Goal: Information Seeking & Learning: Learn about a topic

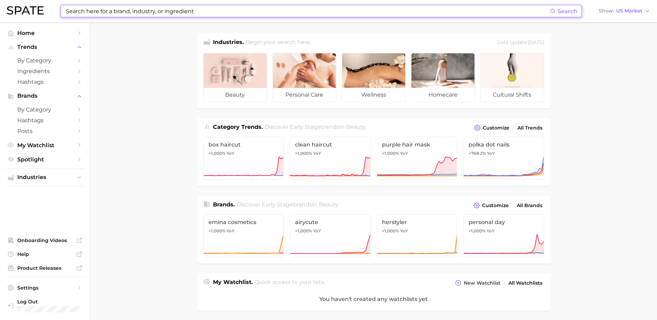
click at [284, 12] on input at bounding box center [307, 11] width 485 height 12
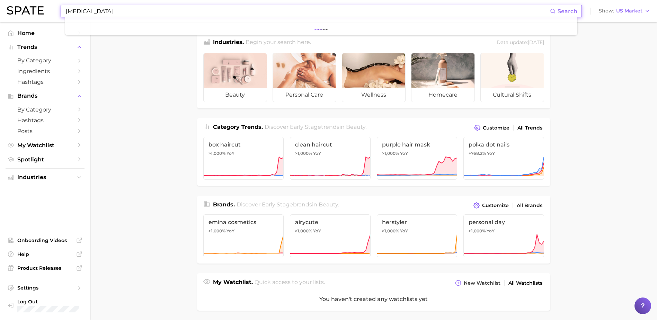
type input "sensitive skin"
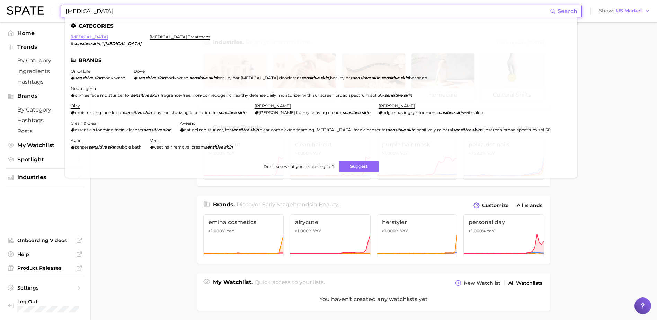
click at [95, 36] on link "sensitive skin" at bounding box center [89, 36] width 37 height 5
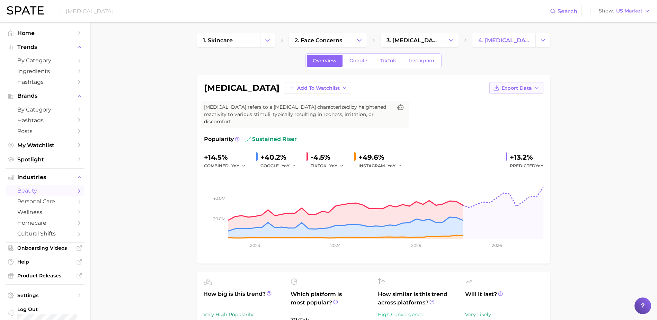
click at [539, 87] on icon "button" at bounding box center [537, 88] width 6 height 6
click at [520, 113] on span "Time Series Image" at bounding box center [502, 113] width 46 height 6
click at [646, 10] on icon "button" at bounding box center [648, 11] width 6 height 6
click at [622, 82] on button "Global" at bounding box center [627, 85] width 61 height 12
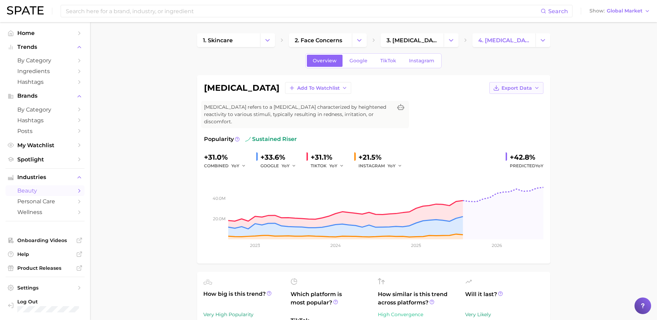
click at [509, 84] on button "Export Data" at bounding box center [516, 88] width 54 height 12
click at [515, 115] on span "Time Series Image" at bounding box center [502, 113] width 46 height 6
click at [638, 7] on button "Show Global Market" at bounding box center [620, 11] width 64 height 9
click at [616, 69] on button "Japan" at bounding box center [620, 72] width 64 height 12
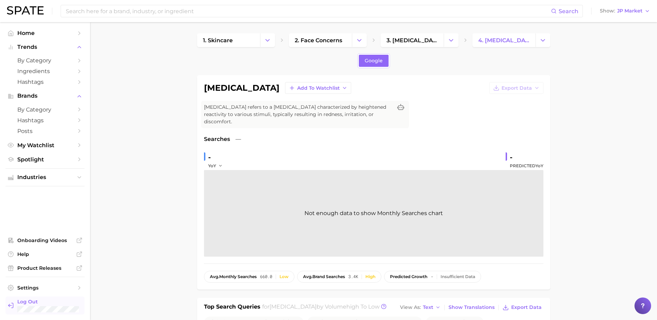
click at [35, 304] on span "Log Out" at bounding box center [48, 302] width 62 height 6
